Goal: Task Accomplishment & Management: Manage account settings

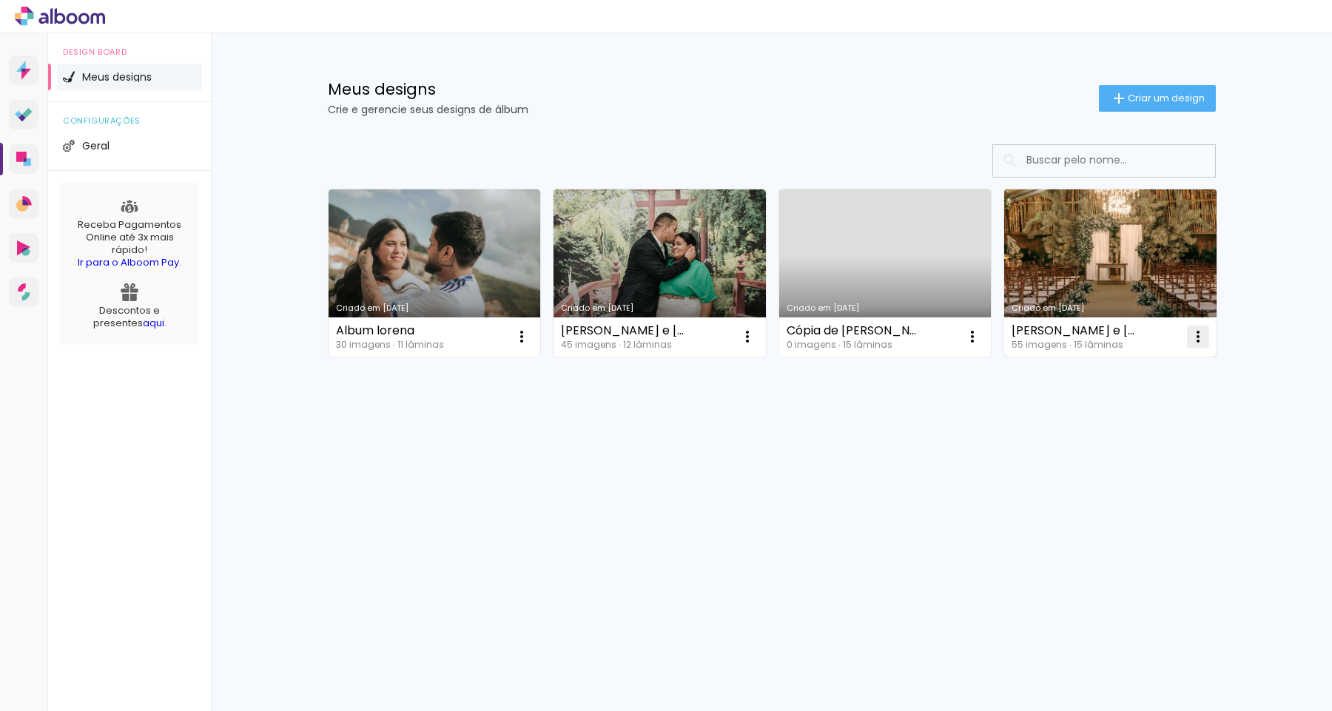
click at [1193, 339] on iron-icon at bounding box center [1198, 337] width 18 height 18
click at [1161, 391] on paper-item "Fazer uma cópia" at bounding box center [1139, 400] width 146 height 30
type input "Cópia de [PERSON_NAME] e [PERSON_NAME]"
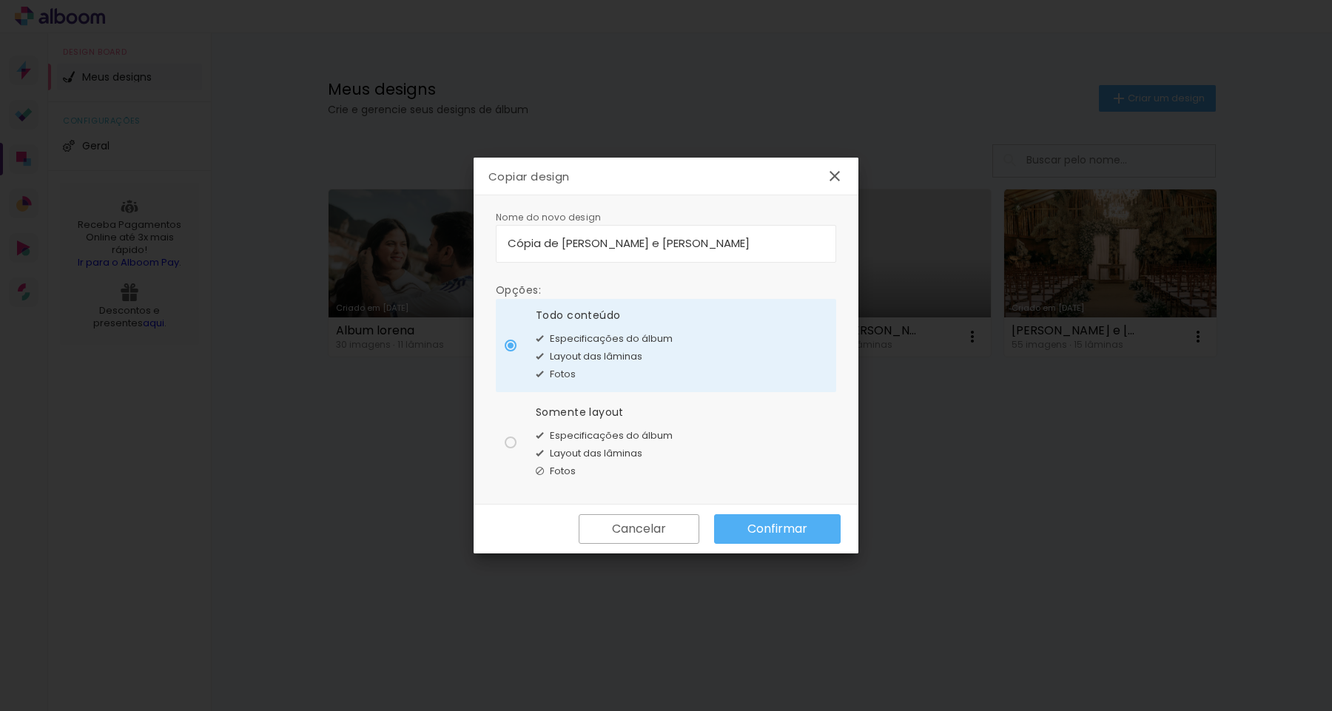
click at [549, 445] on div "Layout das lâminas" at bounding box center [604, 454] width 137 height 18
type paper-radio-button "on"
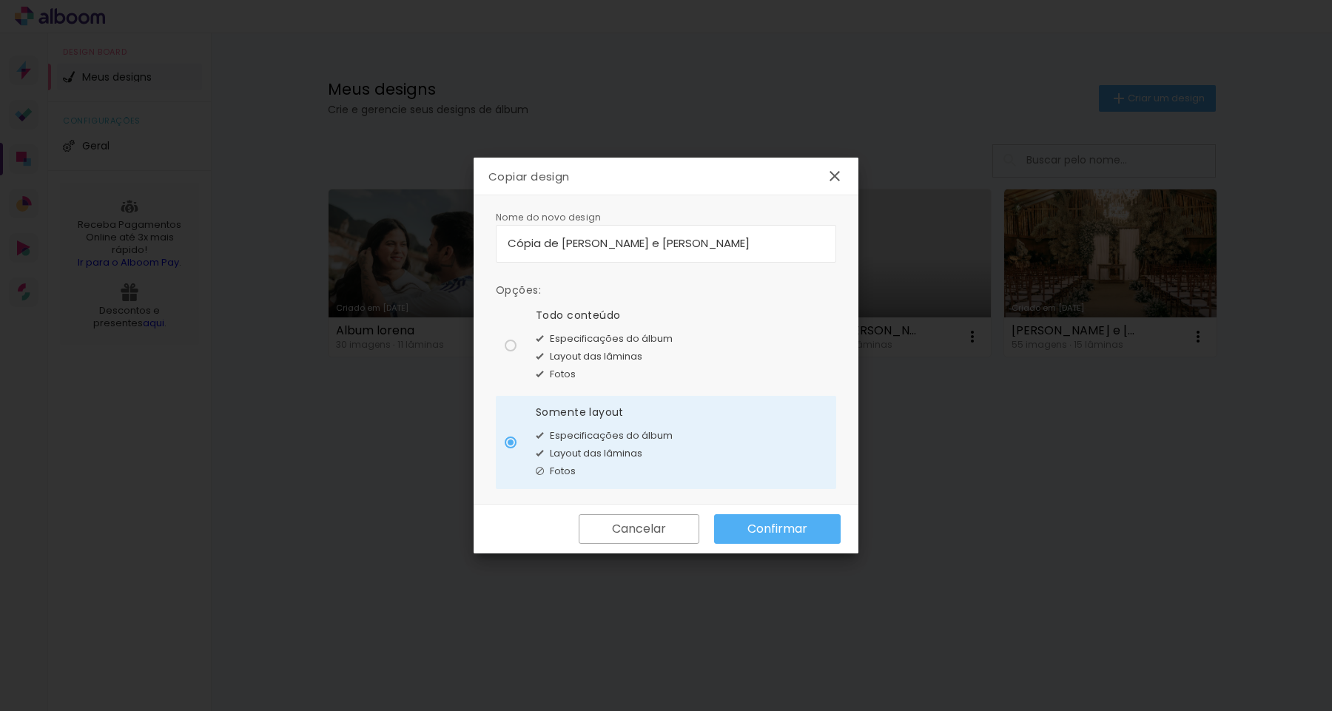
click at [0, 0] on slot "Confirmar" at bounding box center [0, 0] width 0 height 0
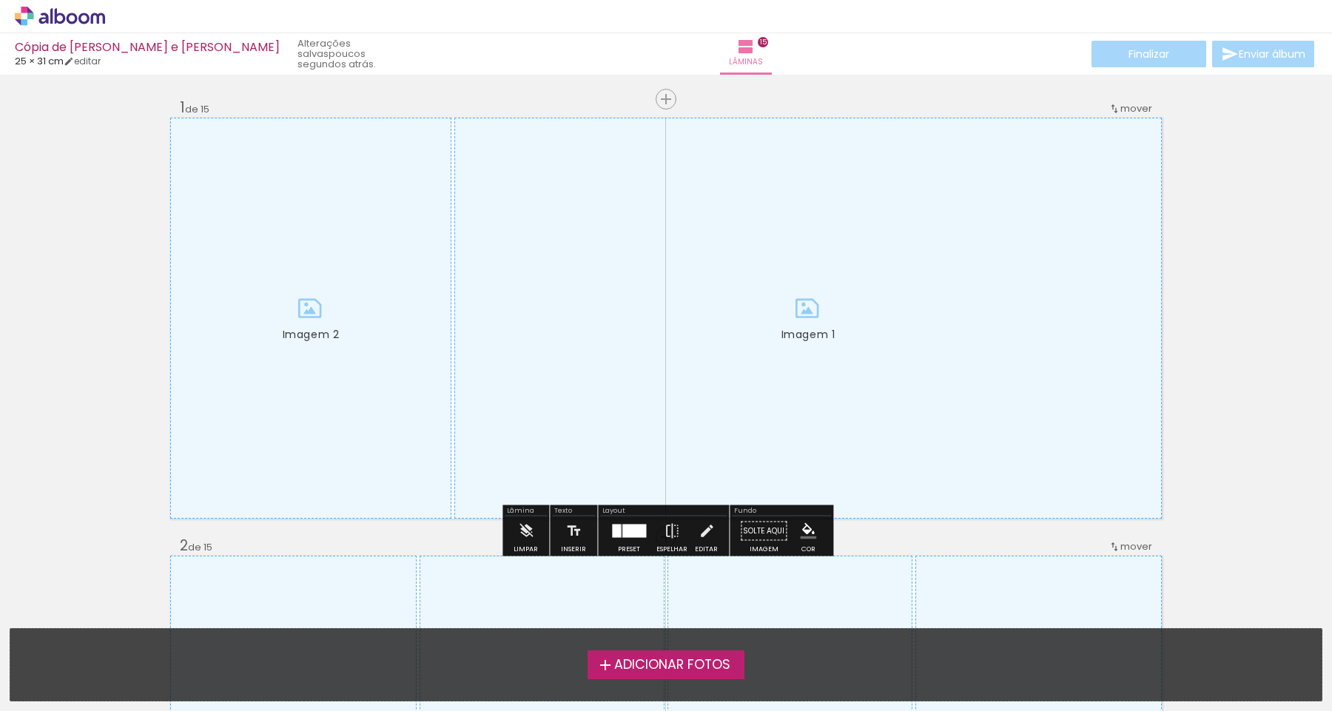
click at [752, 300] on div at bounding box center [808, 318] width 706 height 400
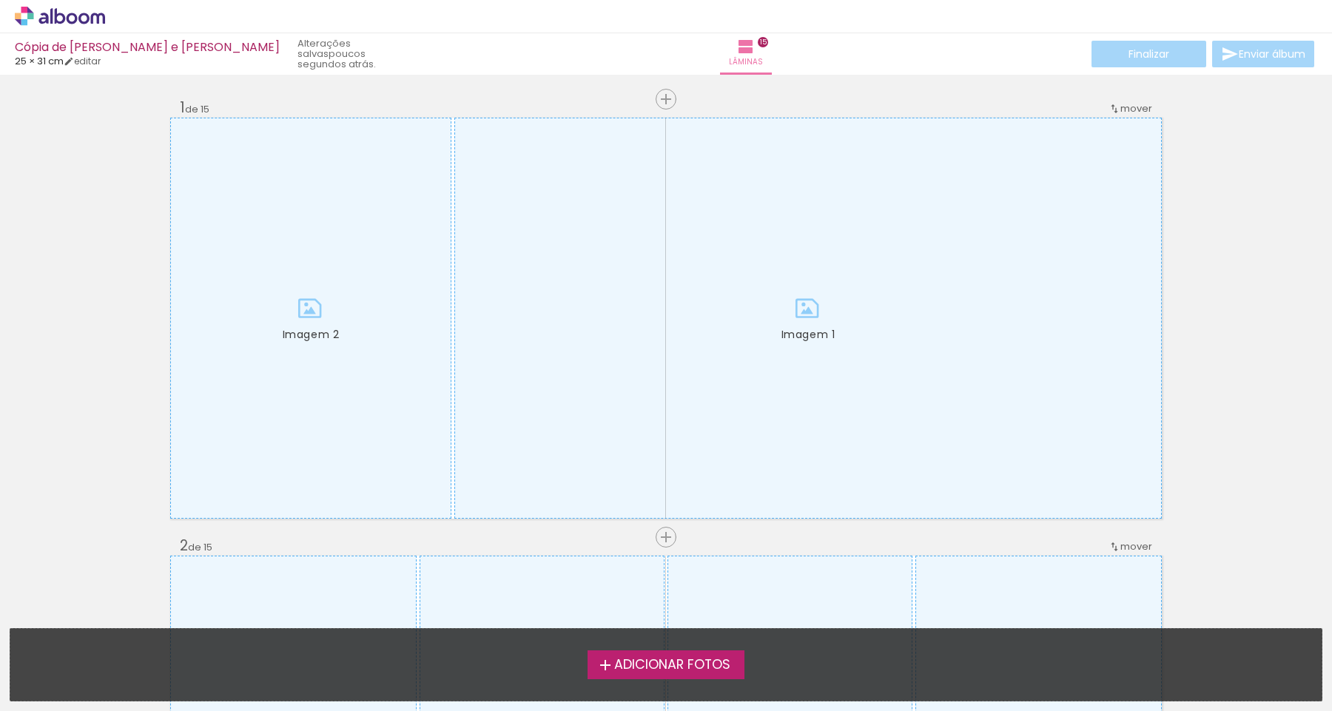
click at [116, 42] on div "Cópia de [PERSON_NAME] e [PERSON_NAME]" at bounding box center [147, 48] width 265 height 14
click at [101, 55] on link "editar" at bounding box center [82, 61] width 37 height 13
type input "25,5"
type input "63"
type input "0"
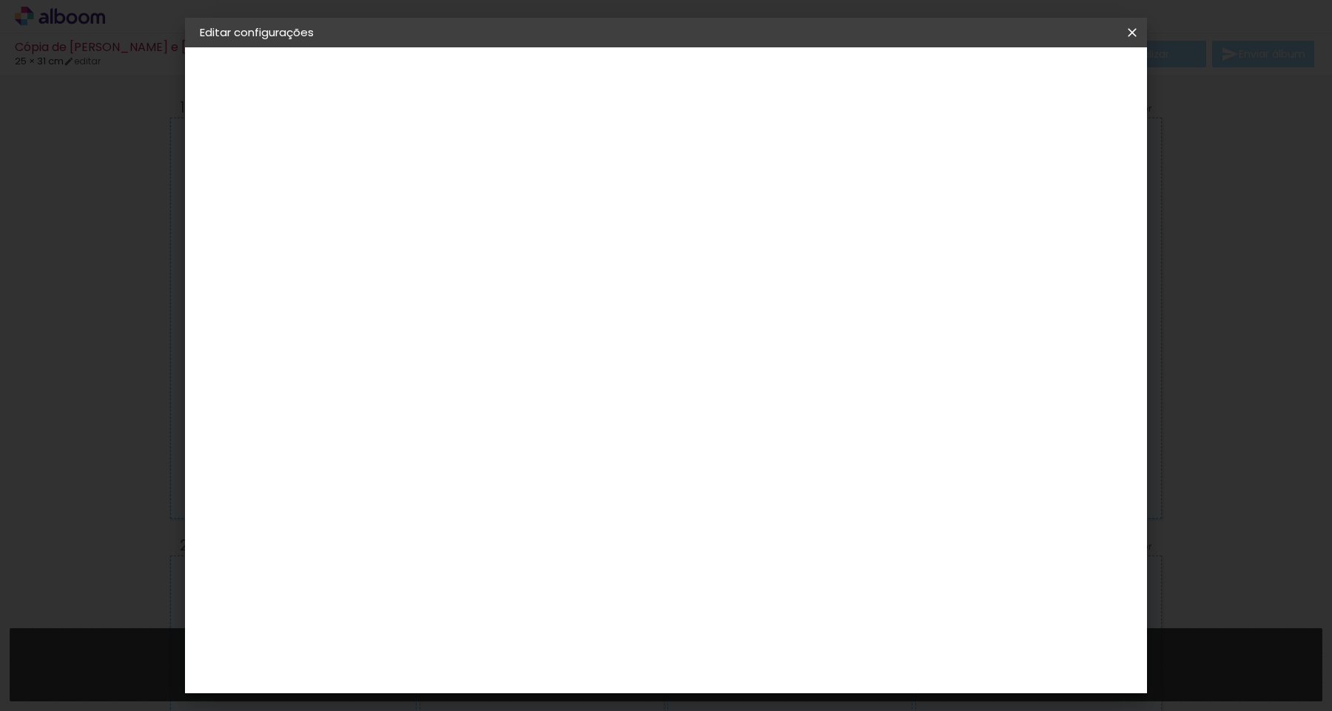
click at [273, 74] on div "1. Informações" at bounding box center [281, 79] width 162 height 18
click at [919, 74] on paper-button "Voltar" at bounding box center [889, 78] width 60 height 25
click at [1132, 34] on iron-icon at bounding box center [1132, 32] width 18 height 15
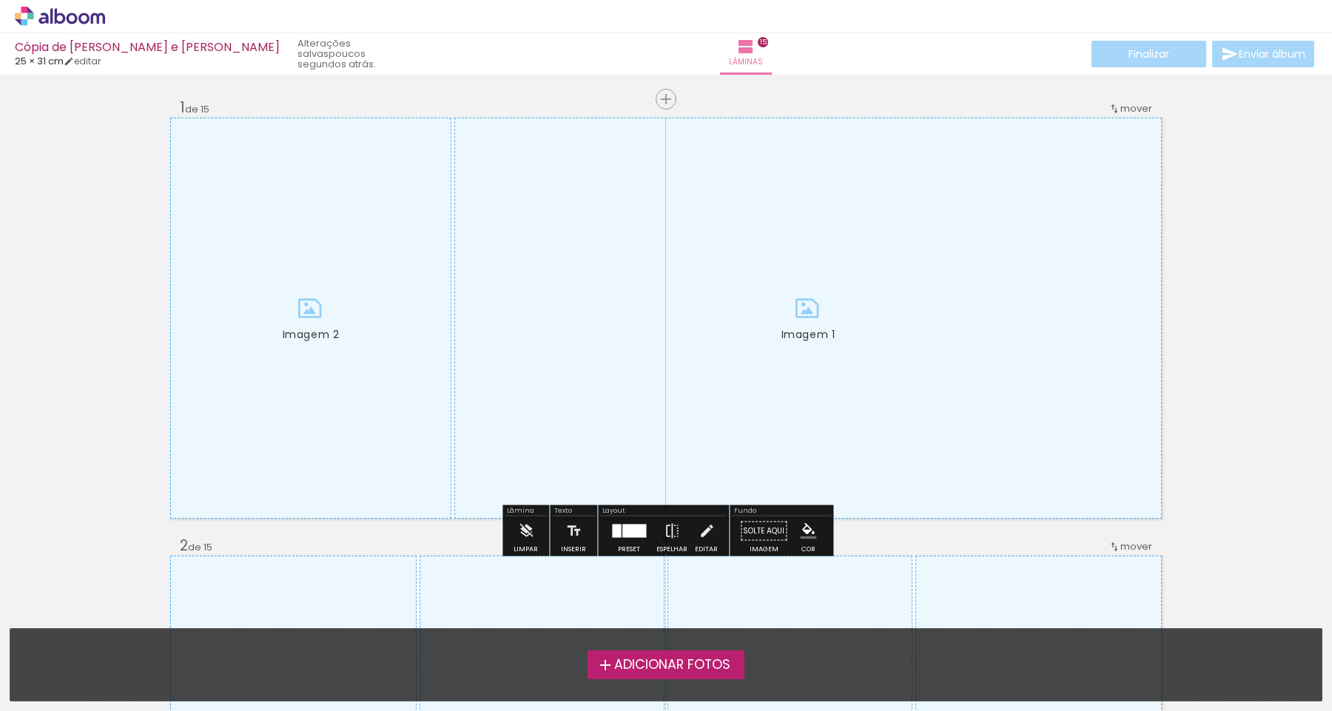
click at [484, 257] on div at bounding box center [808, 318] width 706 height 400
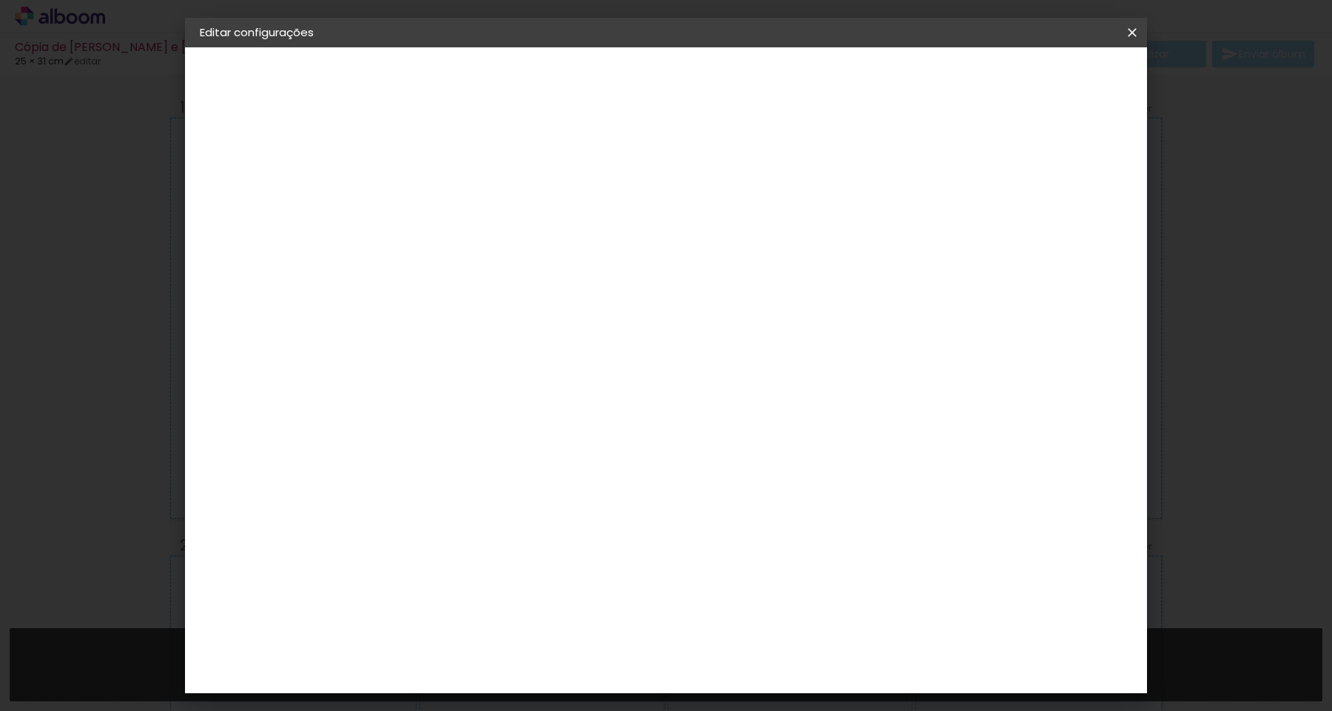
click at [0, 0] on slot "Voltar" at bounding box center [0, 0] width 0 height 0
click at [1133, 30] on iron-icon at bounding box center [1132, 32] width 18 height 15
